Goal: Information Seeking & Learning: Learn about a topic

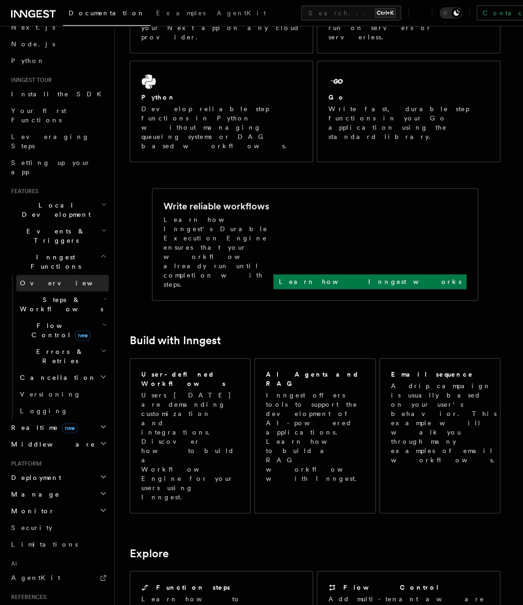
scroll to position [46, 0]
click at [53, 276] on link "Overview" at bounding box center [62, 284] width 93 height 17
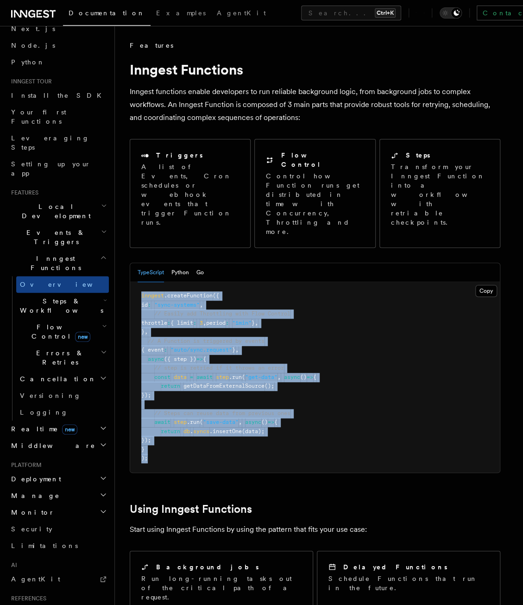
drag, startPoint x: 190, startPoint y: 428, endPoint x: 139, endPoint y: 261, distance: 174.5
click at [139, 282] on pre "inngest .createFunction ({ id : "sync-systems" , // Easily add Throttling with …" at bounding box center [315, 377] width 370 height 190
drag, startPoint x: 139, startPoint y: 261, endPoint x: 147, endPoint y: 264, distance: 9.2
click at [147, 282] on pre "inngest .createFunction ({ id : "sync-systems" , // Easily add Throttling with …" at bounding box center [315, 377] width 370 height 190
click at [140, 282] on pre "inngest .createFunction ({ id : "sync-systems" , // Easily add Throttling with …" at bounding box center [315, 377] width 370 height 190
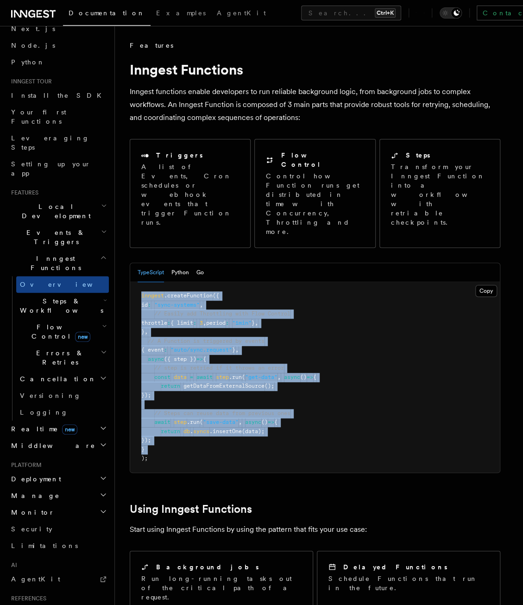
drag, startPoint x: 140, startPoint y: 255, endPoint x: 372, endPoint y: 411, distance: 279.7
click at [372, 411] on pre "inngest .createFunction ({ id : "sync-systems" , // Easily add Throttling with …" at bounding box center [315, 377] width 370 height 190
drag, startPoint x: 372, startPoint y: 411, endPoint x: 372, endPoint y: 406, distance: 5.1
click at [372, 406] on pre "inngest .createFunction ({ id : "sync-systems" , // Easily add Throttling with …" at bounding box center [315, 377] width 370 height 190
click at [369, 377] on pre "inngest .createFunction ({ id : "sync-systems" , // Easily add Throttling with …" at bounding box center [315, 377] width 370 height 190
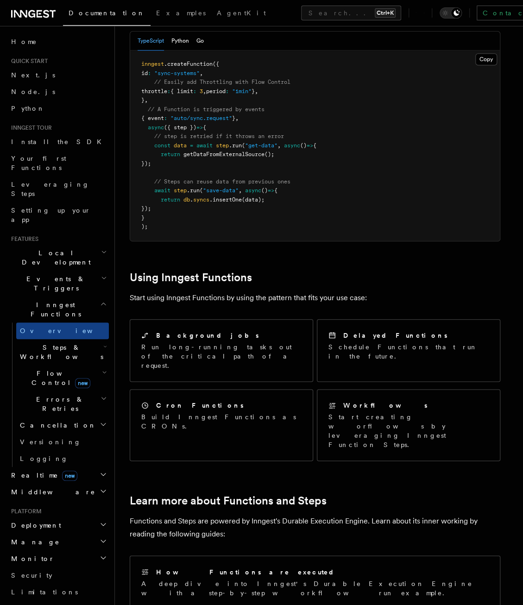
click at [41, 339] on h2 "Steps & Workflows" at bounding box center [62, 352] width 93 height 26
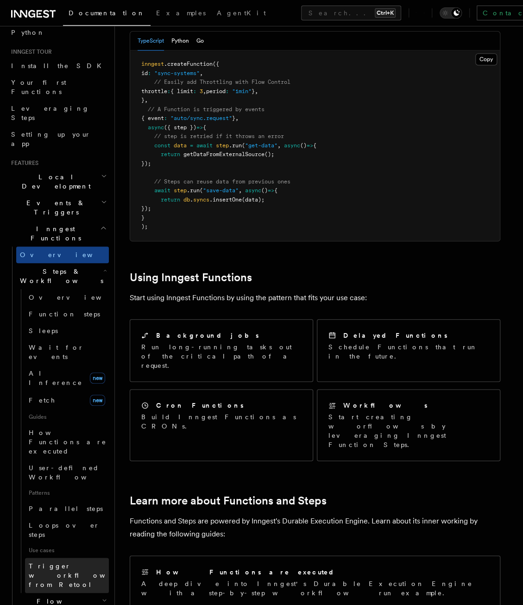
scroll to position [185, 0]
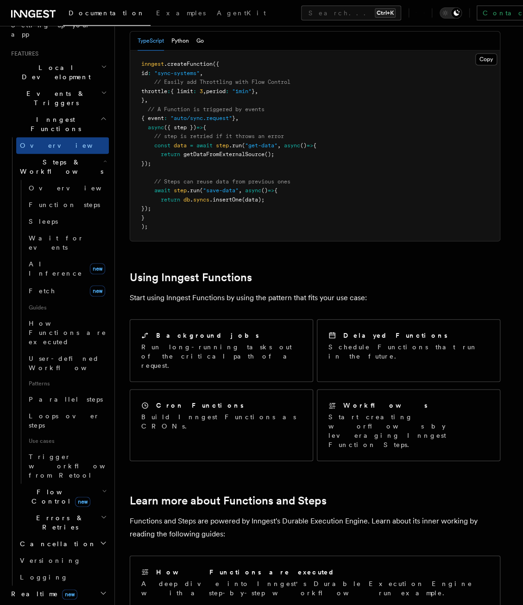
click at [51, 487] on span "Flow Control new" at bounding box center [59, 496] width 86 height 19
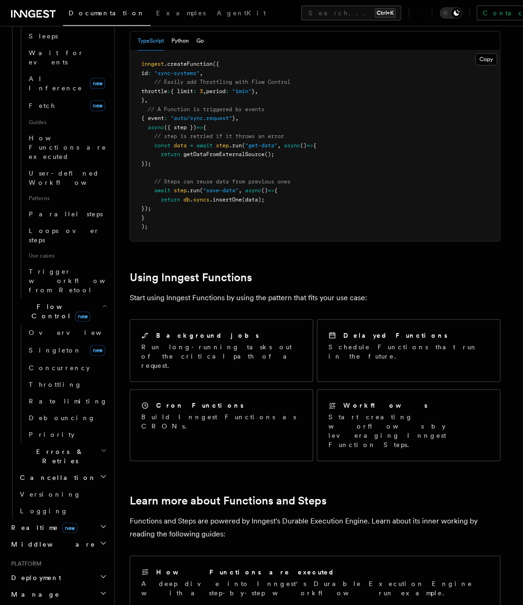
click at [48, 443] on h2 "Errors & Retries" at bounding box center [62, 456] width 93 height 26
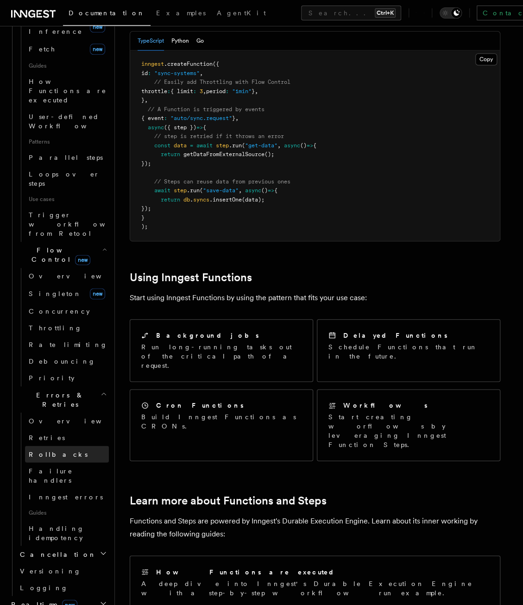
scroll to position [602, 0]
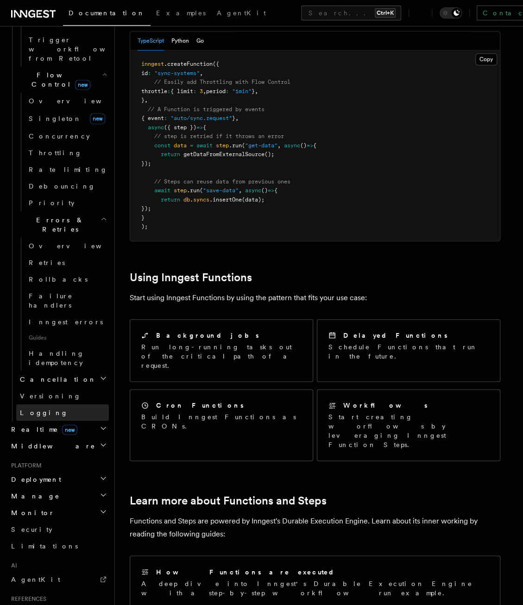
click at [49, 404] on link "Logging" at bounding box center [62, 412] width 93 height 17
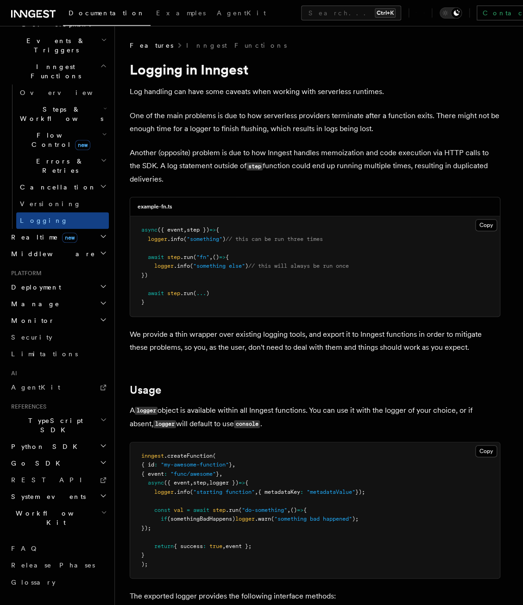
scroll to position [136, 0]
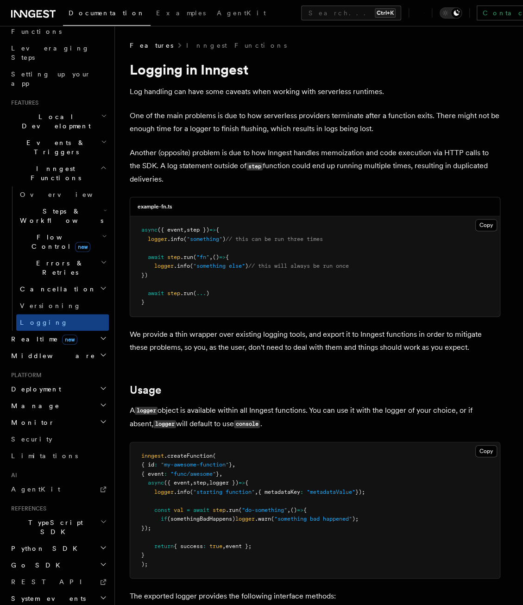
click at [38, 331] on h2 "Realtime new" at bounding box center [57, 339] width 101 height 17
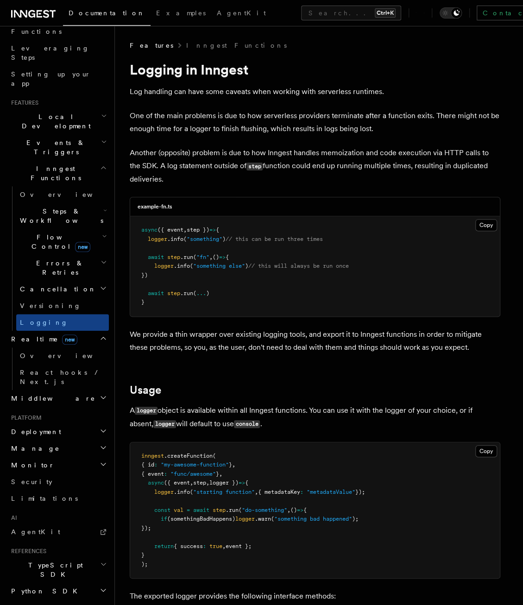
click at [40, 316] on div "Home Quick start Next.js Node.js Python Inngest tour Install the SDK Your first…" at bounding box center [57, 316] width 101 height 838
click at [40, 390] on h2 "Middleware" at bounding box center [57, 398] width 101 height 17
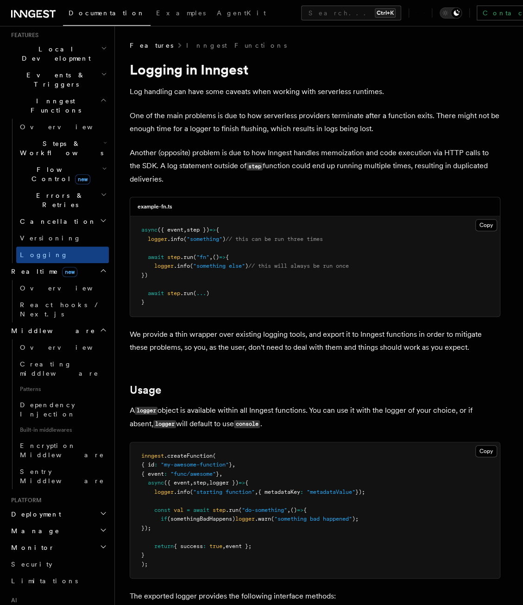
scroll to position [283, 0]
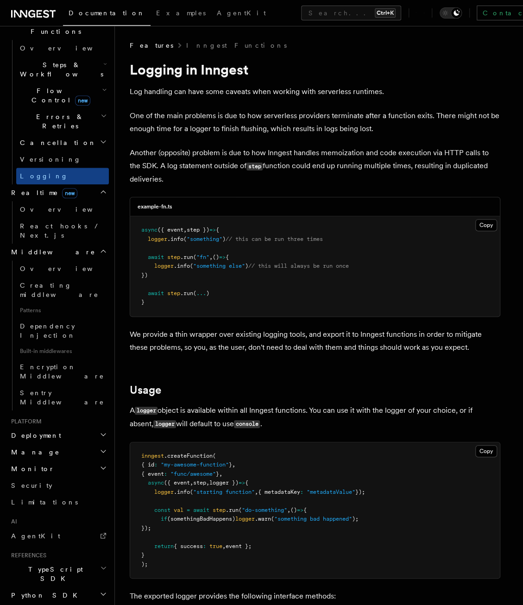
click at [34, 427] on h2 "Deployment" at bounding box center [57, 435] width 101 height 17
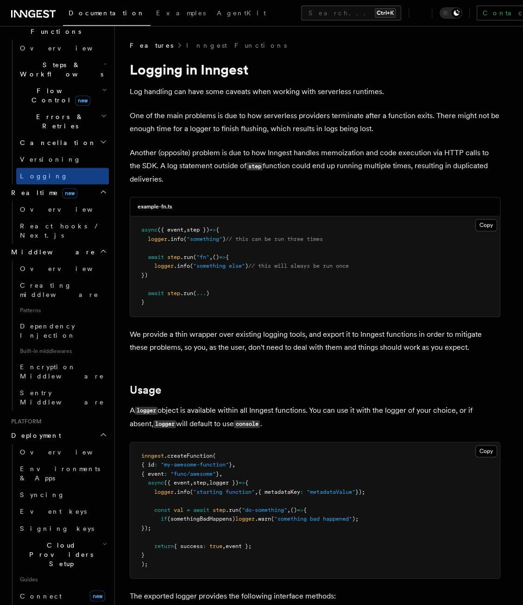
click at [34, 427] on h2 "Deployment" at bounding box center [57, 435] width 101 height 17
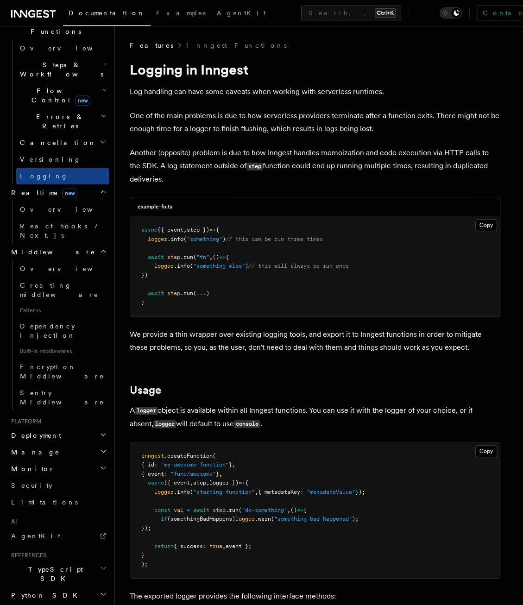
click at [41, 444] on h2 "Manage" at bounding box center [57, 452] width 101 height 17
click at [54, 587] on h2 "Python SDK" at bounding box center [57, 595] width 101 height 17
click at [50, 605] on span "Introduction" at bounding box center [53, 611] width 67 height 7
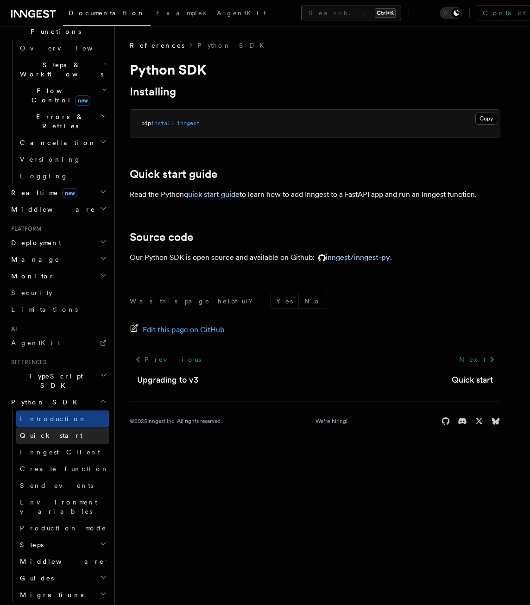
click at [78, 410] on ul "Introduction Quick start Inngest Client Create function Send events Environment…" at bounding box center [60, 506] width 97 height 193
click at [78, 461] on link "Create function" at bounding box center [62, 469] width 93 height 17
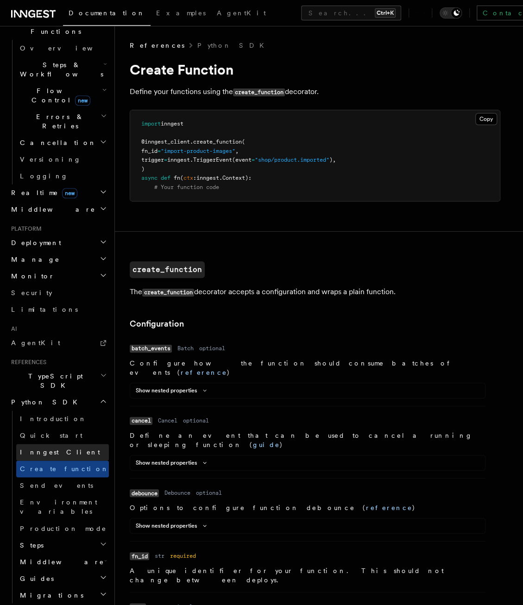
click at [81, 444] on link "Inngest Client" at bounding box center [62, 452] width 93 height 17
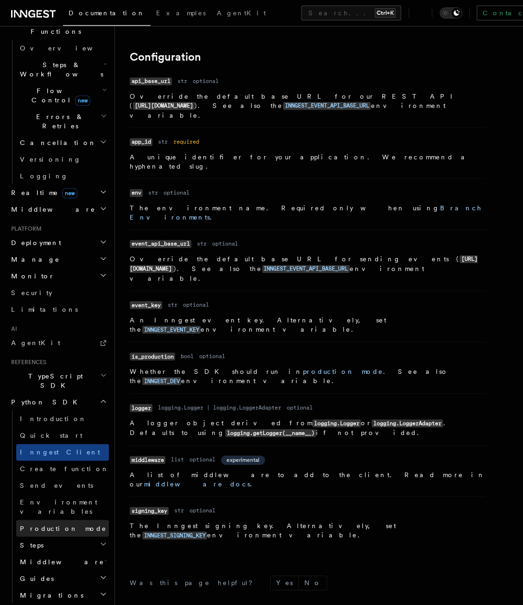
scroll to position [185, 0]
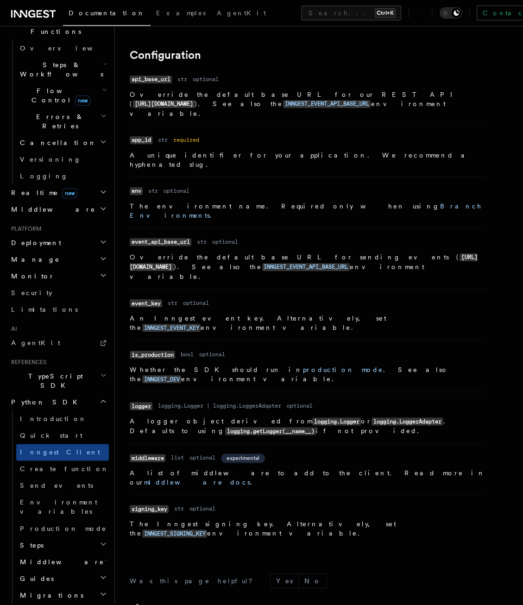
click at [71, 536] on h2 "Steps" at bounding box center [62, 544] width 93 height 17
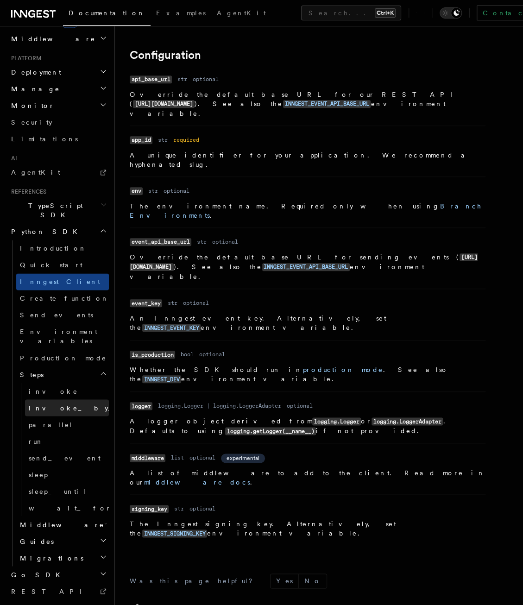
click at [68, 399] on link "invoke_by_id" at bounding box center [67, 407] width 84 height 17
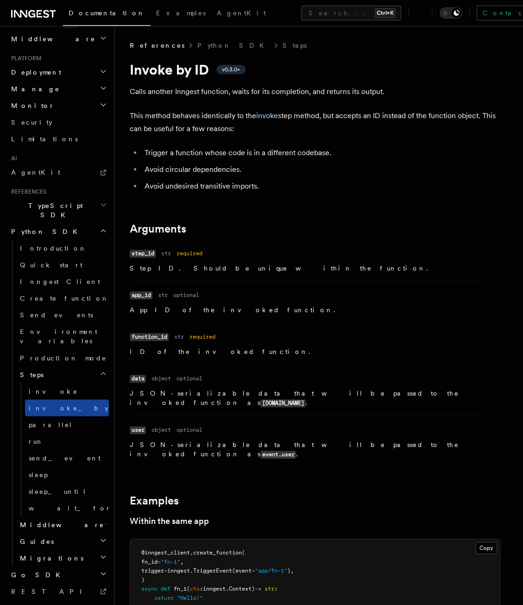
click at [43, 399] on link "invoke_by_id" at bounding box center [67, 407] width 84 height 17
click at [47, 520] on span "Middleware" at bounding box center [60, 524] width 88 height 9
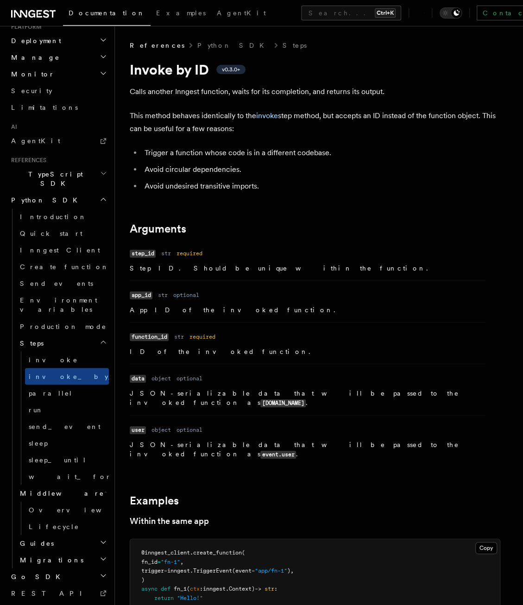
scroll to position [486, 0]
click at [63, 549] on h2 "Migrations" at bounding box center [62, 557] width 93 height 17
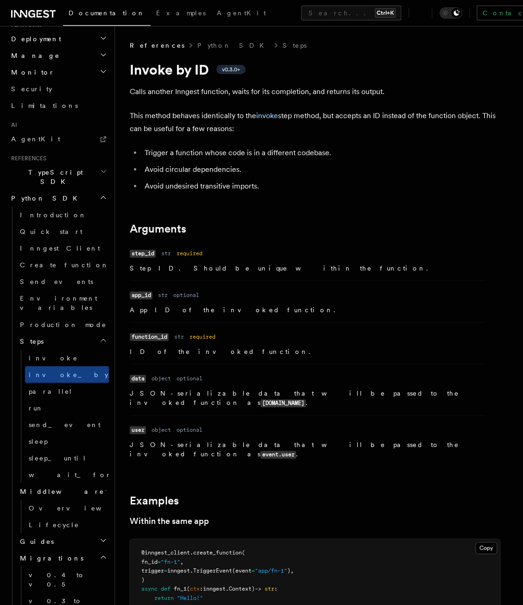
click at [48, 533] on h2 "Guides" at bounding box center [62, 541] width 93 height 17
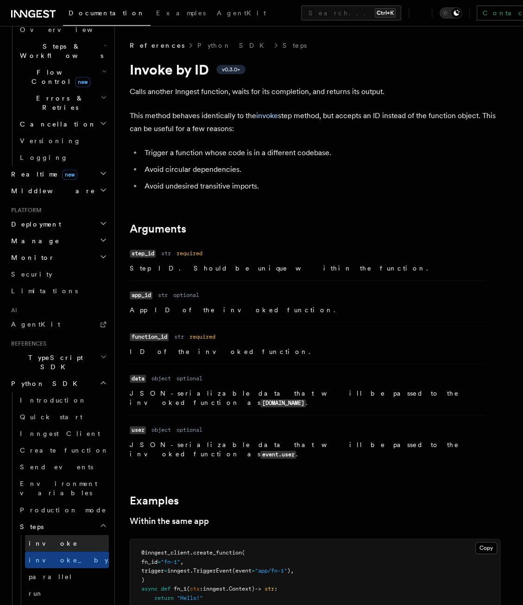
click at [52, 535] on link "invoke" at bounding box center [67, 543] width 84 height 17
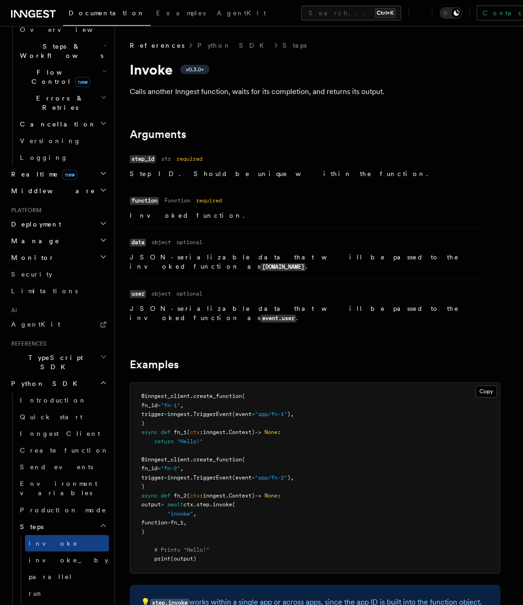
click at [64, 375] on h2 "Python SDK" at bounding box center [57, 383] width 101 height 17
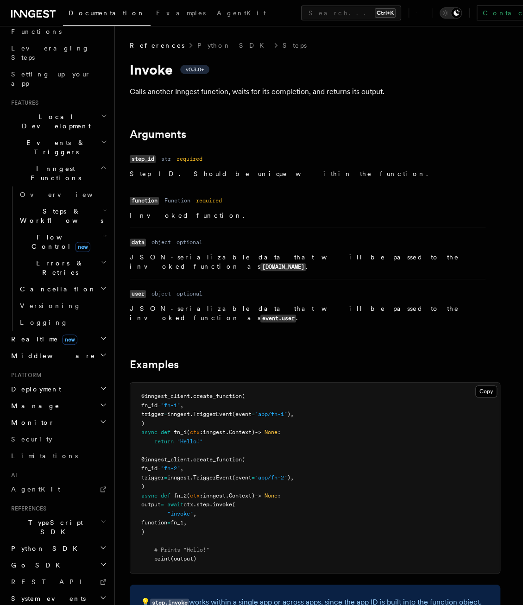
click at [38, 557] on h2 "Go SDK" at bounding box center [57, 565] width 101 height 17
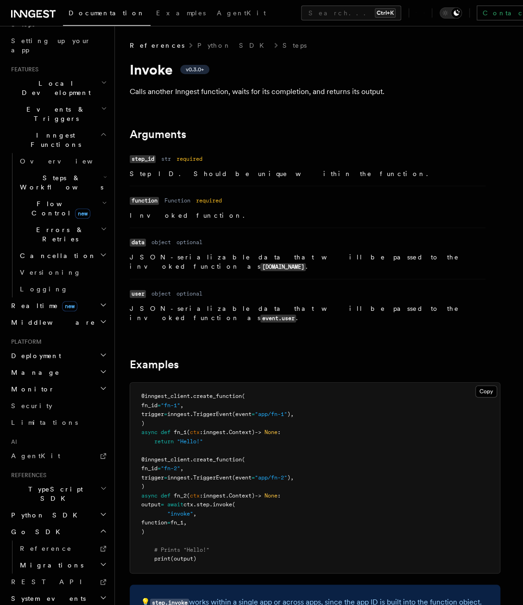
click at [19, 527] on span "Go SDK" at bounding box center [36, 531] width 58 height 9
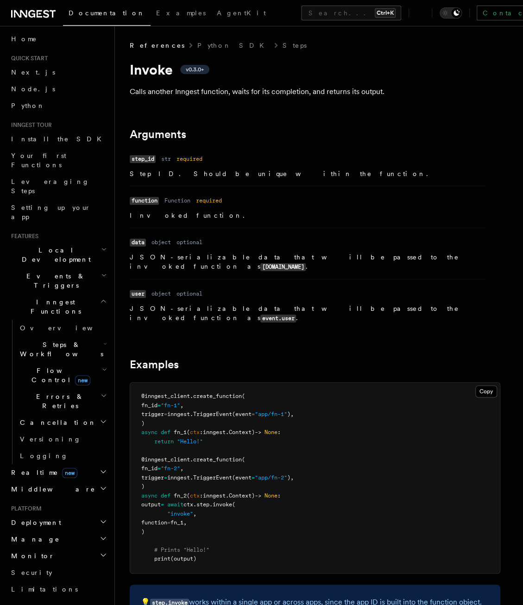
scroll to position [0, 0]
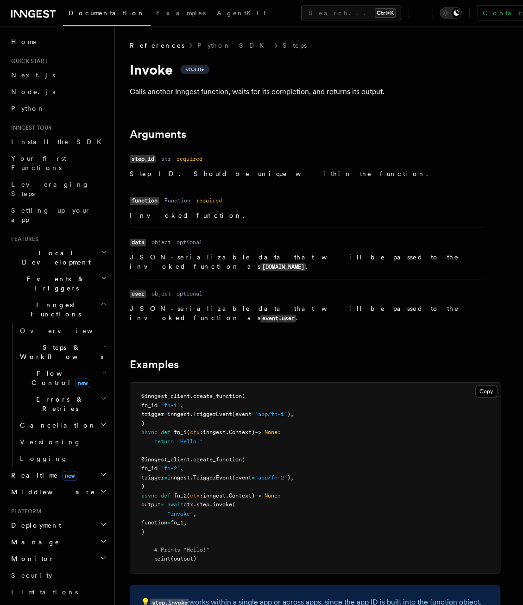
click at [44, 297] on h2 "Inngest Functions" at bounding box center [57, 310] width 101 height 26
click at [45, 274] on span "Events & Triggers" at bounding box center [54, 283] width 94 height 19
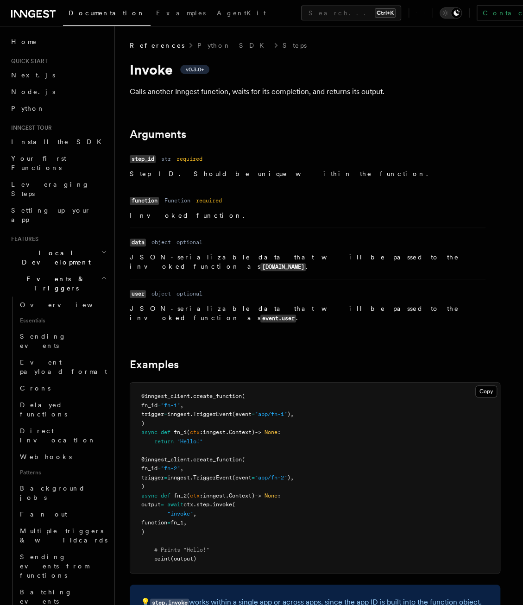
click at [45, 274] on span "Events & Triggers" at bounding box center [54, 283] width 94 height 19
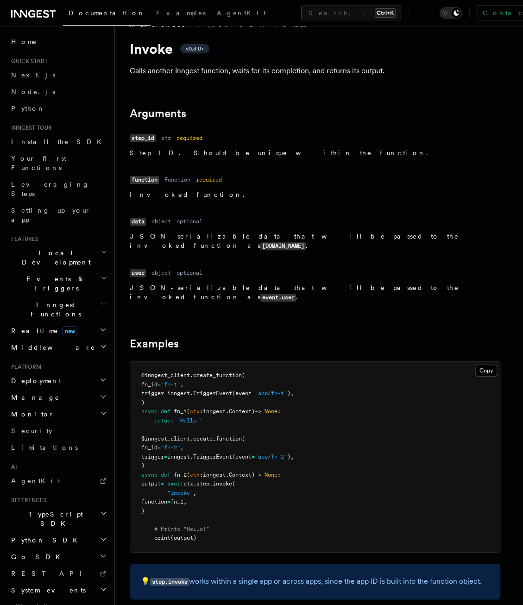
scroll to position [46, 0]
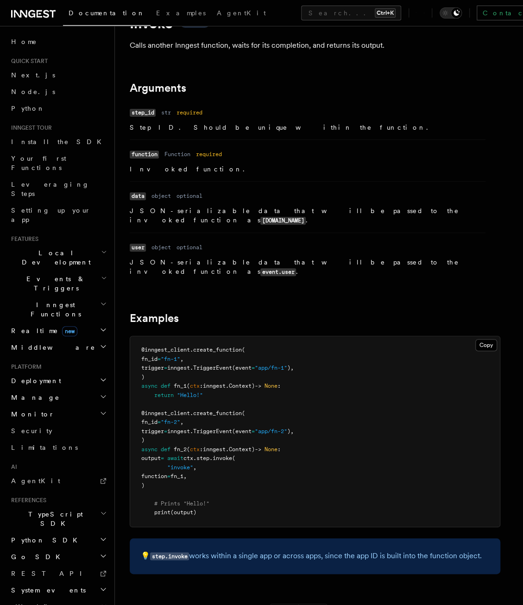
click at [58, 339] on h2 "Middleware" at bounding box center [57, 347] width 101 height 17
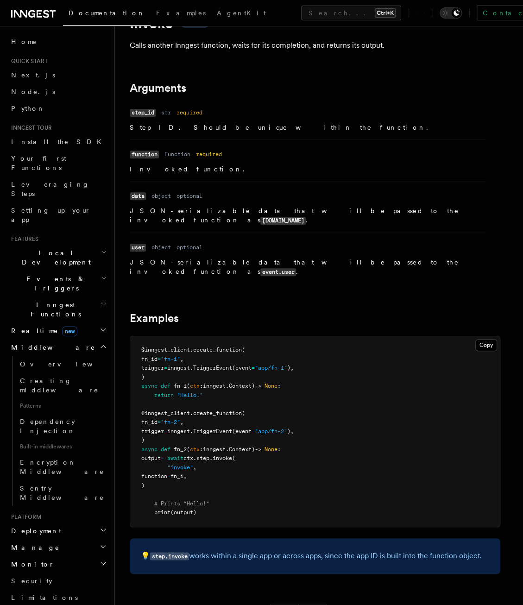
click at [60, 322] on h2 "Realtime new" at bounding box center [57, 330] width 101 height 17
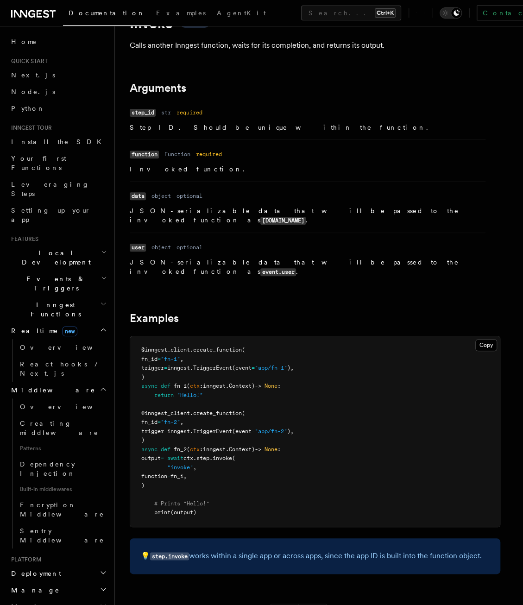
click at [60, 322] on h2 "Realtime new" at bounding box center [57, 330] width 101 height 17
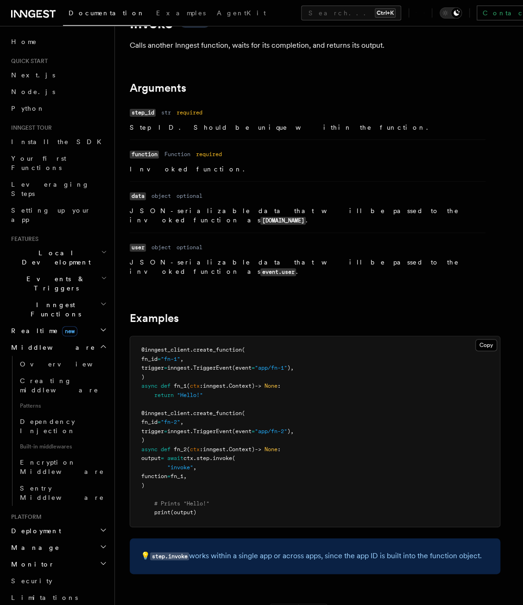
click at [53, 339] on h2 "Middleware" at bounding box center [57, 347] width 101 height 17
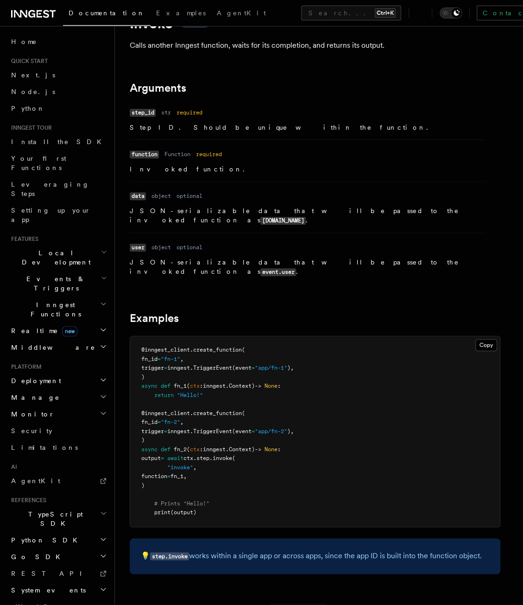
click at [73, 322] on h2 "Realtime new" at bounding box center [57, 330] width 101 height 17
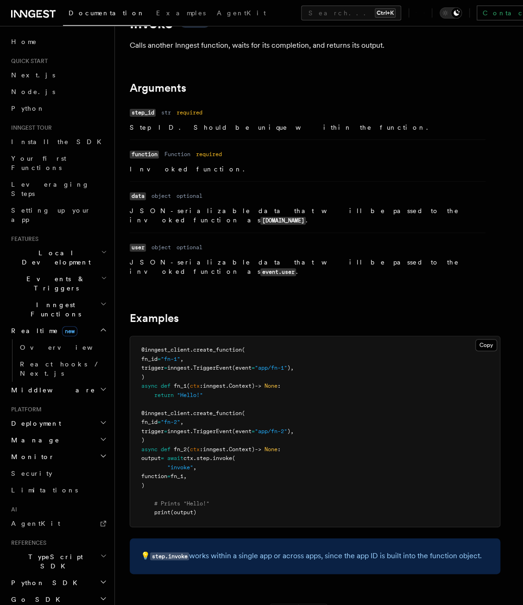
click at [72, 322] on h2 "Realtime new" at bounding box center [57, 330] width 101 height 17
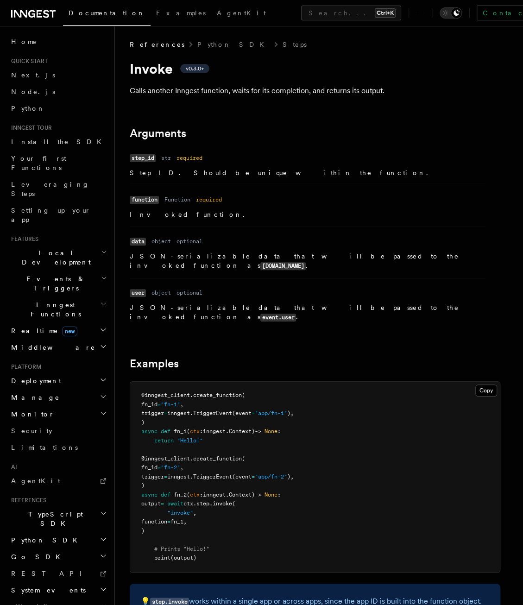
scroll to position [0, 0]
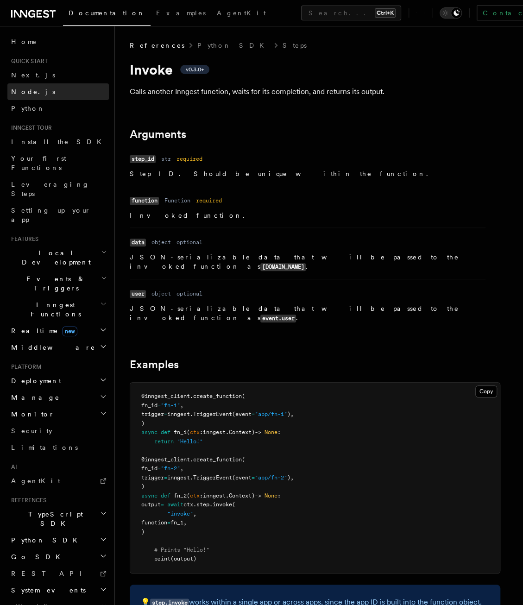
click at [44, 91] on link "Node.js" at bounding box center [57, 91] width 101 height 17
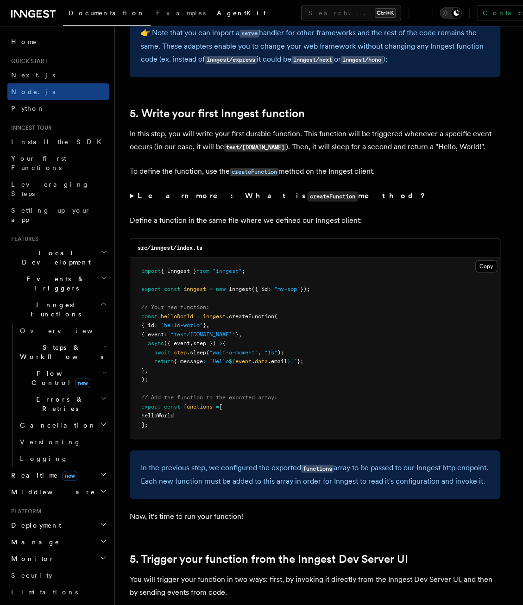
click at [217, 15] on span "AgentKit" at bounding box center [241, 12] width 49 height 7
